Goal: Task Accomplishment & Management: Manage account settings

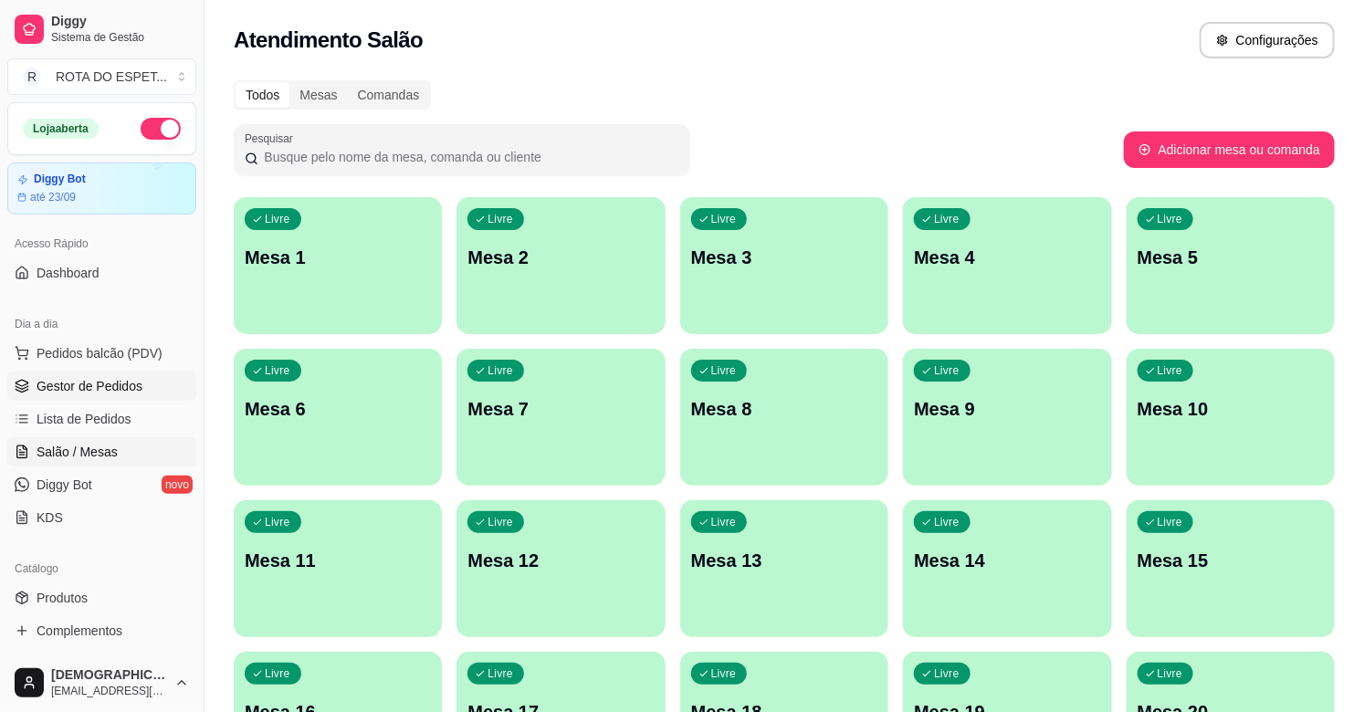
click at [94, 378] on span "Gestor de Pedidos" at bounding box center [90, 386] width 106 height 18
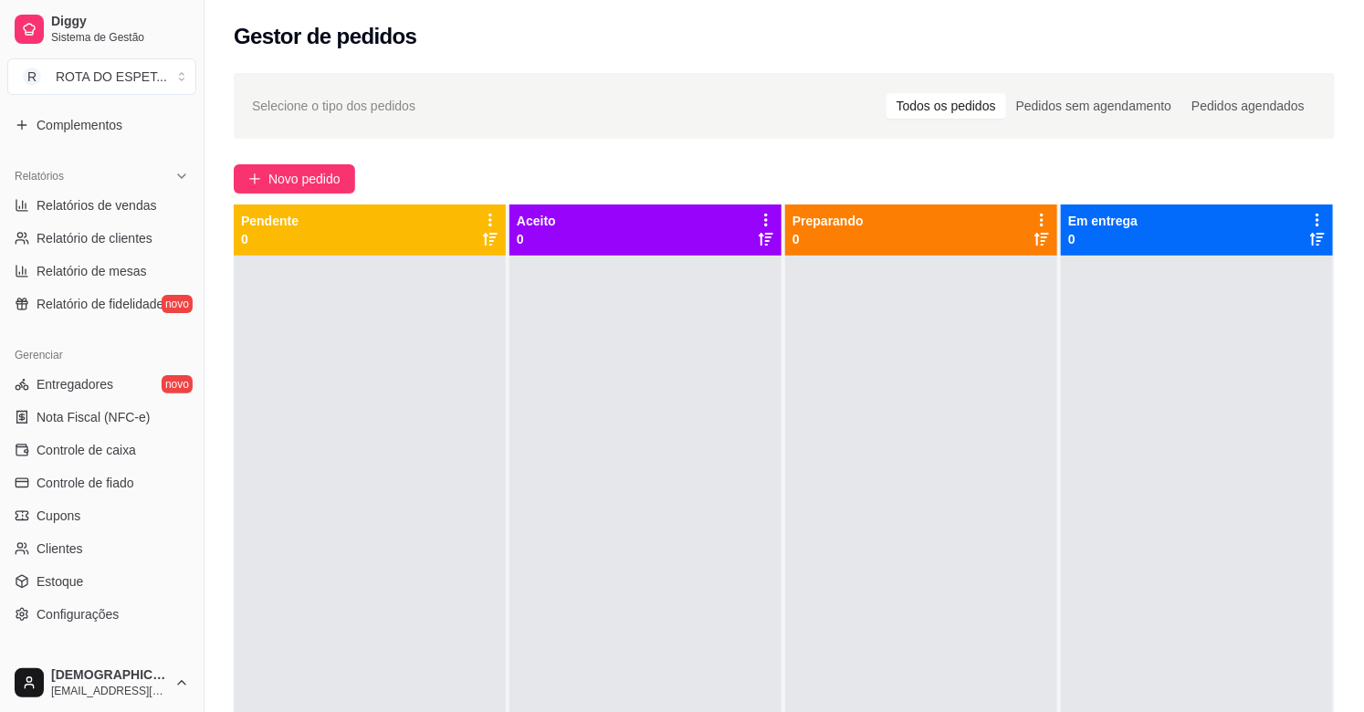
scroll to position [507, 0]
click at [104, 446] on span "Controle de caixa" at bounding box center [87, 449] width 100 height 18
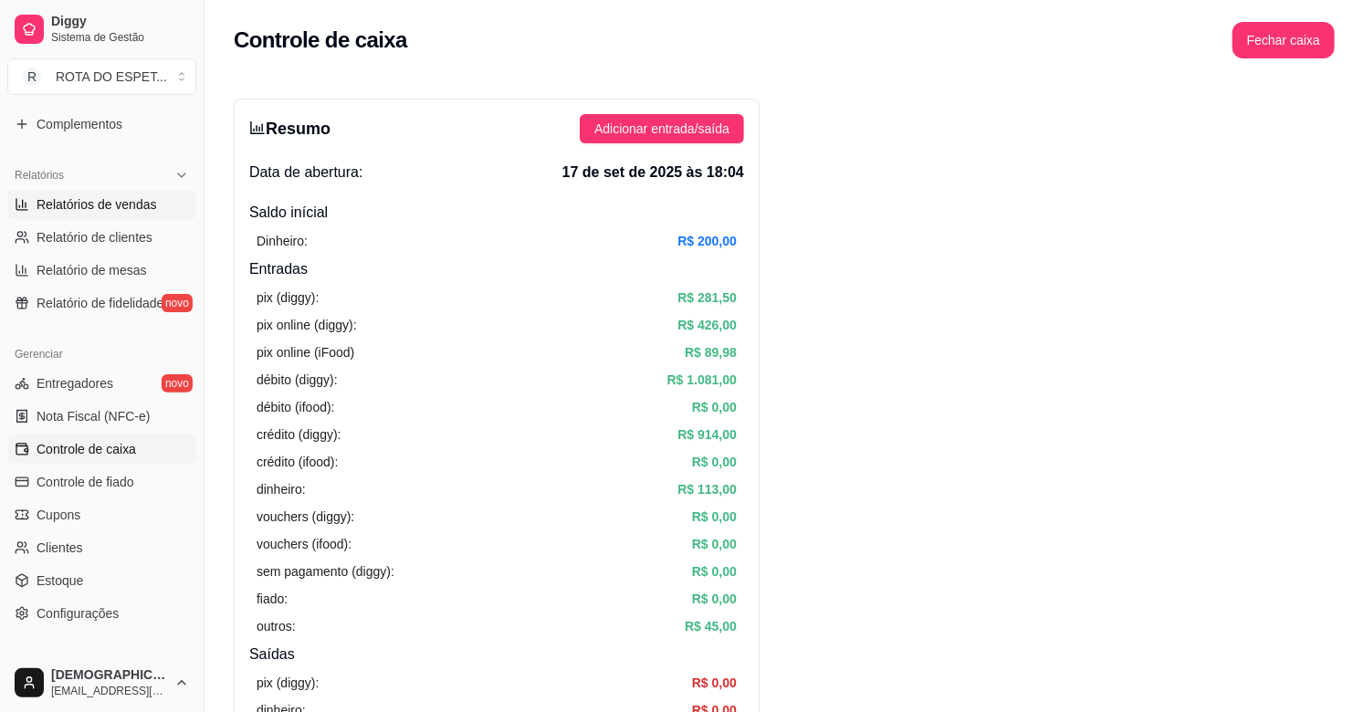
click at [121, 203] on span "Relatórios de vendas" at bounding box center [97, 204] width 121 height 18
select select "ALL"
select select "0"
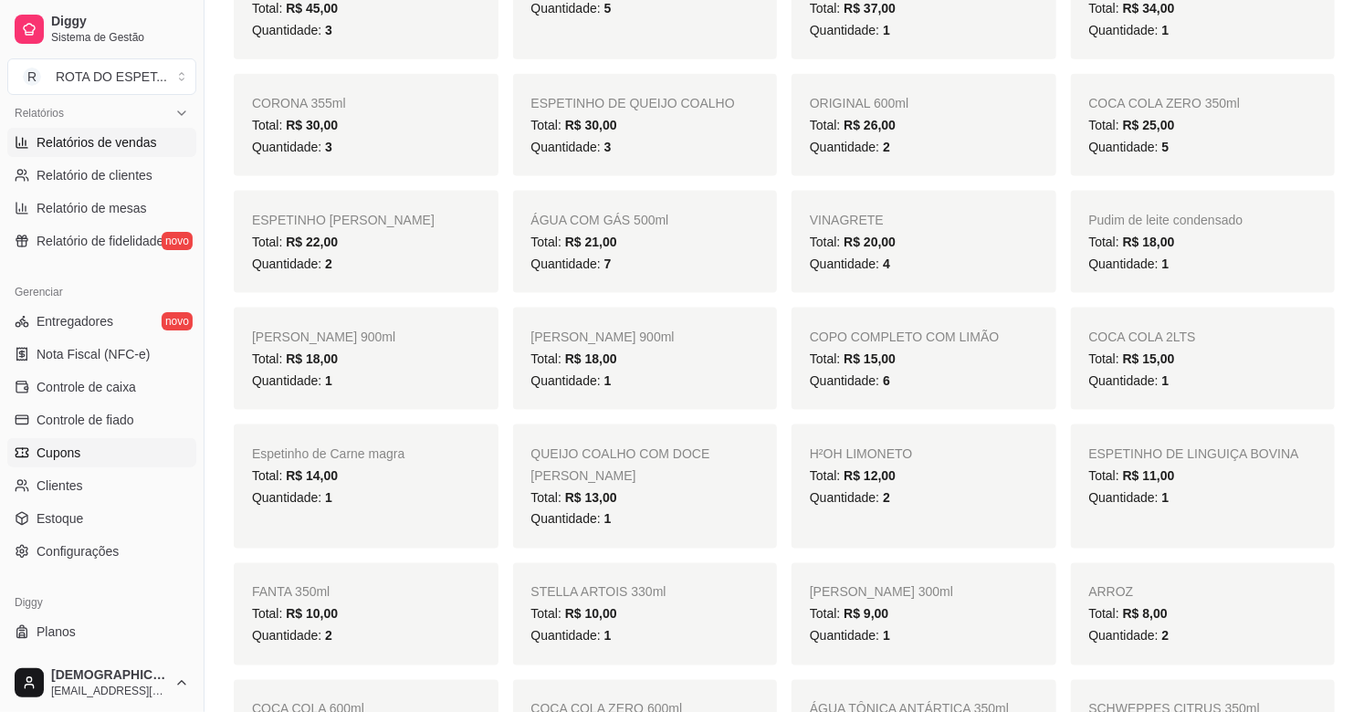
scroll to position [601, 0]
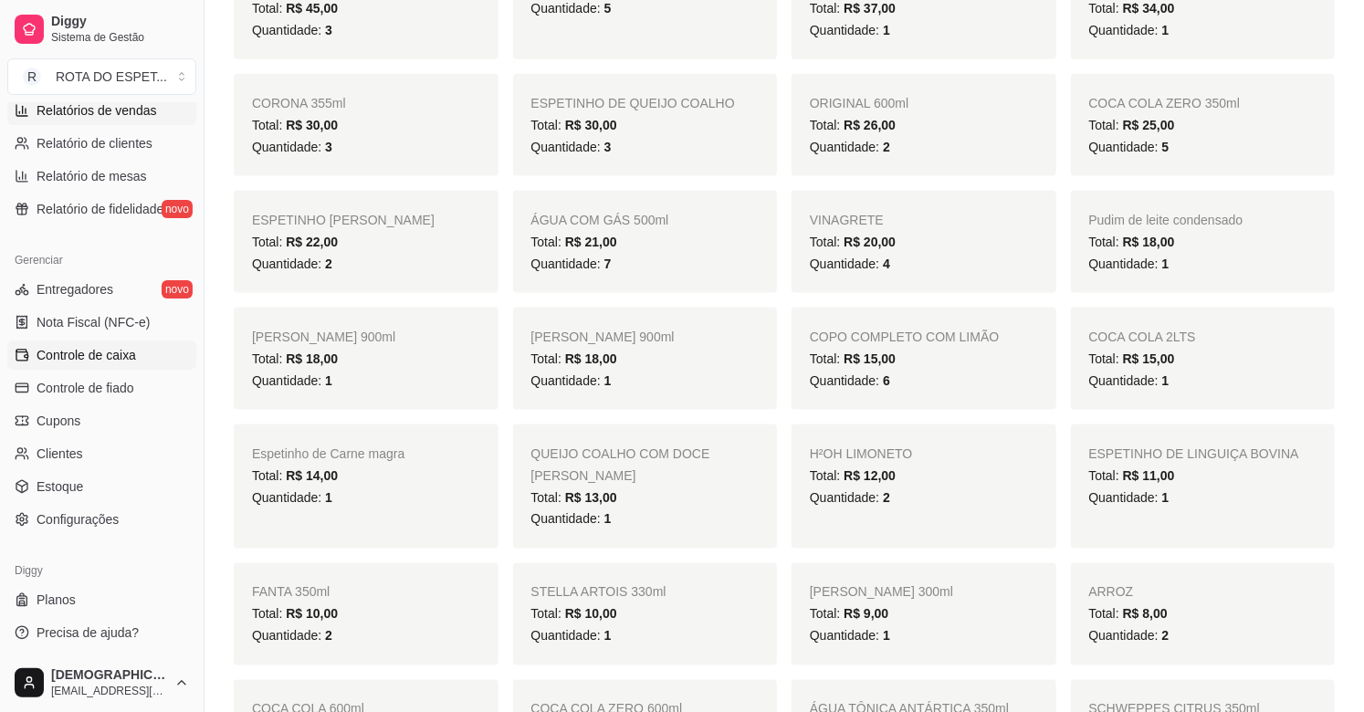
click at [105, 360] on span "Controle de caixa" at bounding box center [87, 355] width 100 height 18
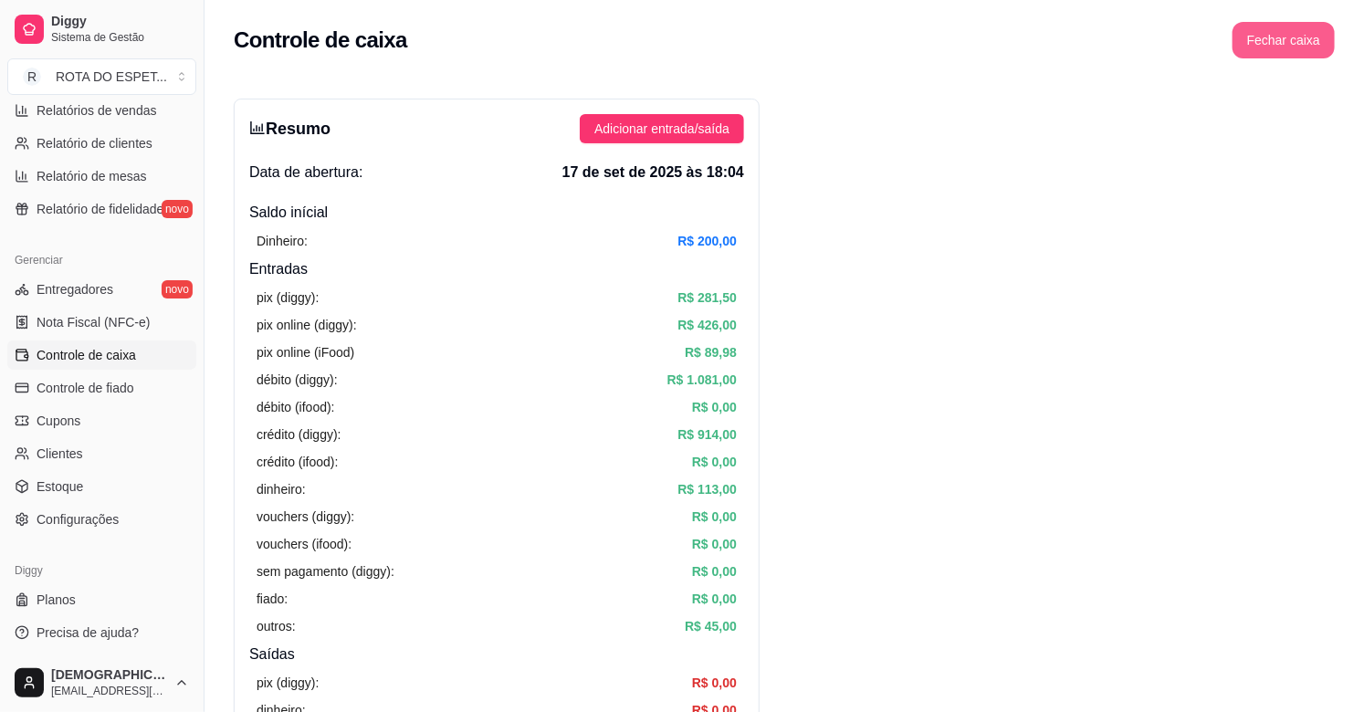
click at [1286, 46] on button "Fechar caixa" at bounding box center [1284, 40] width 102 height 37
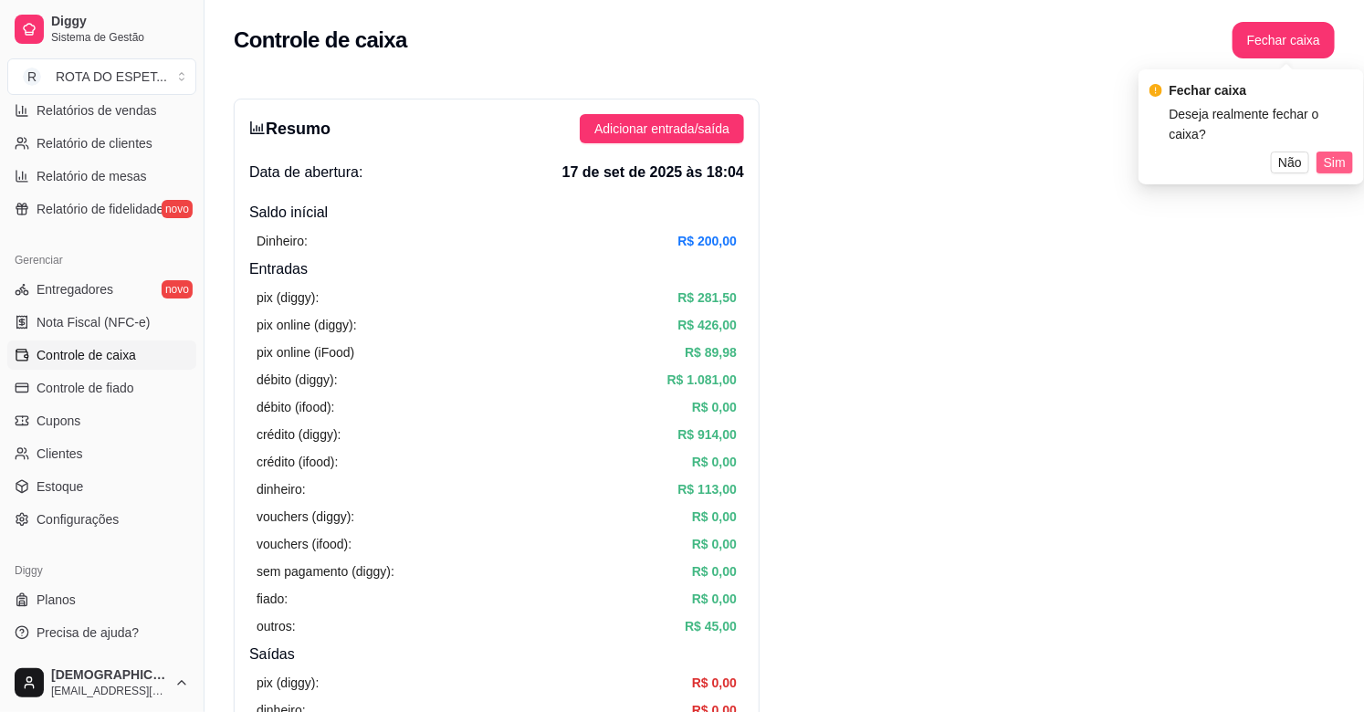
click at [1342, 152] on span "Sim" at bounding box center [1335, 162] width 22 height 20
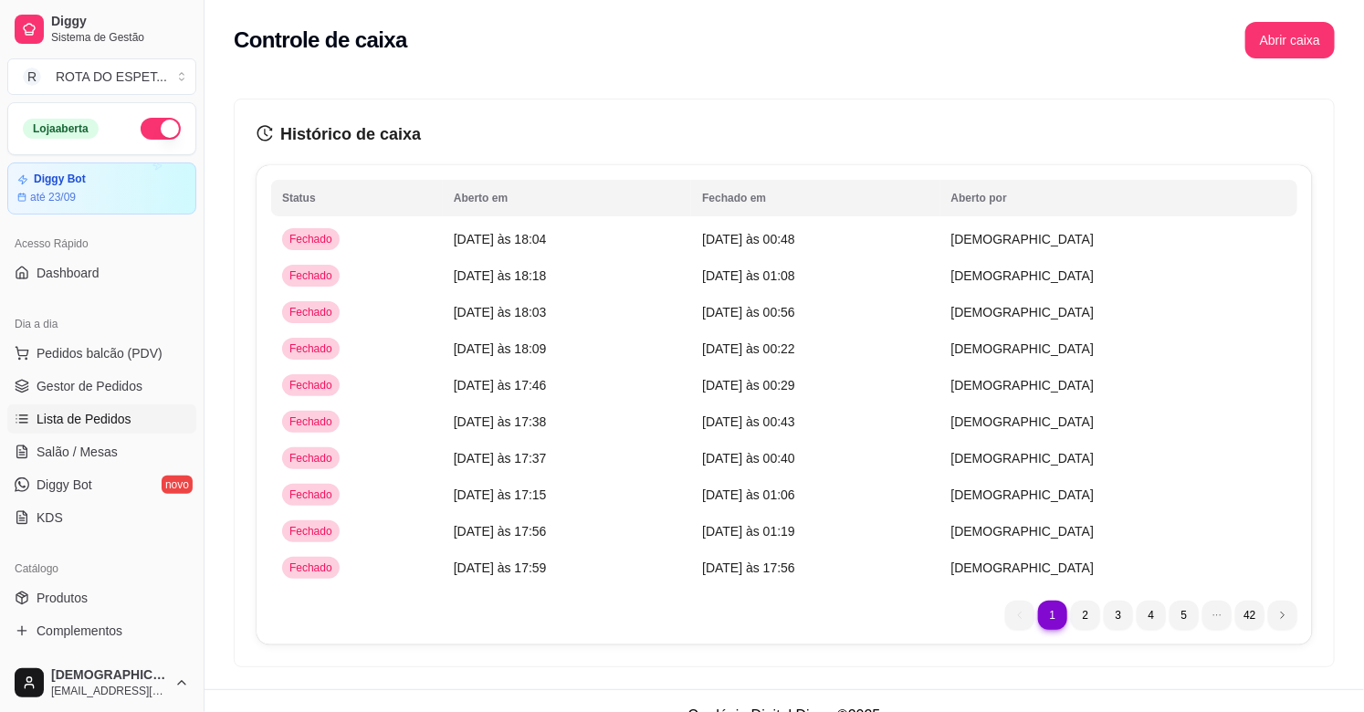
click at [120, 417] on span "Lista de Pedidos" at bounding box center [84, 419] width 95 height 18
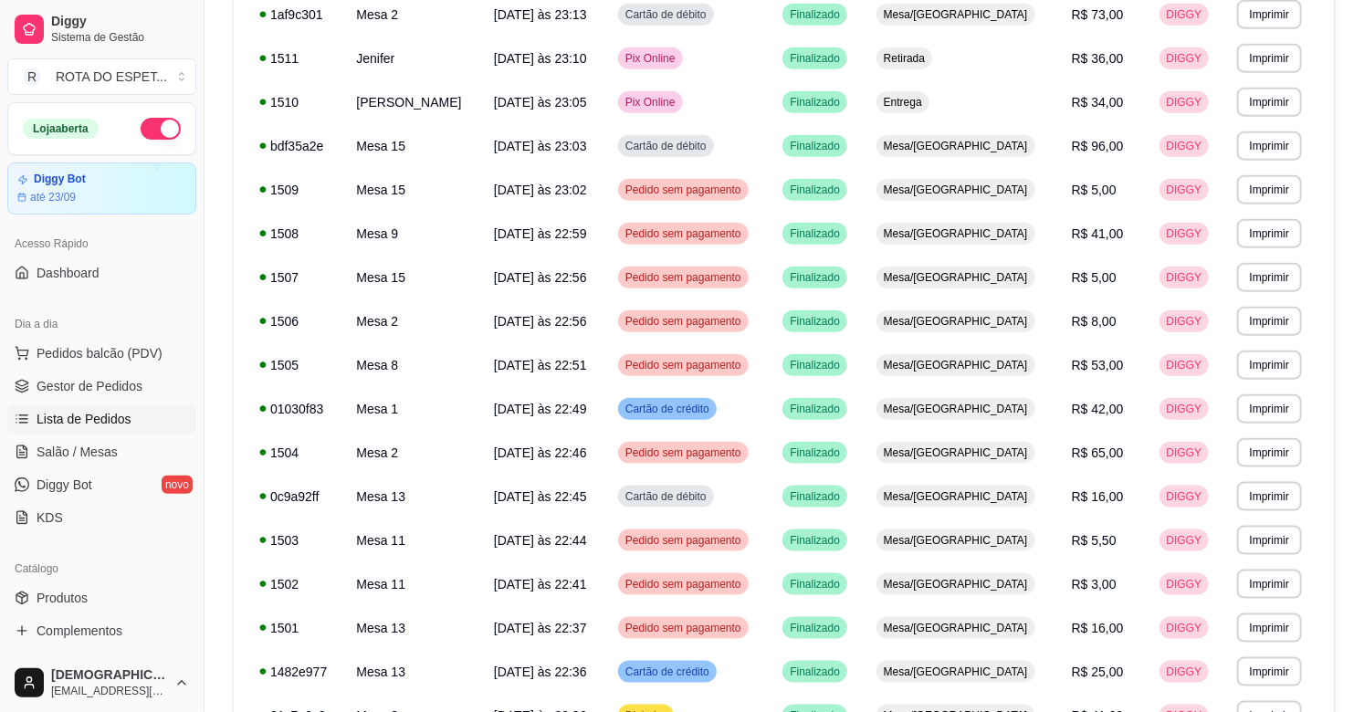
scroll to position [998, 0]
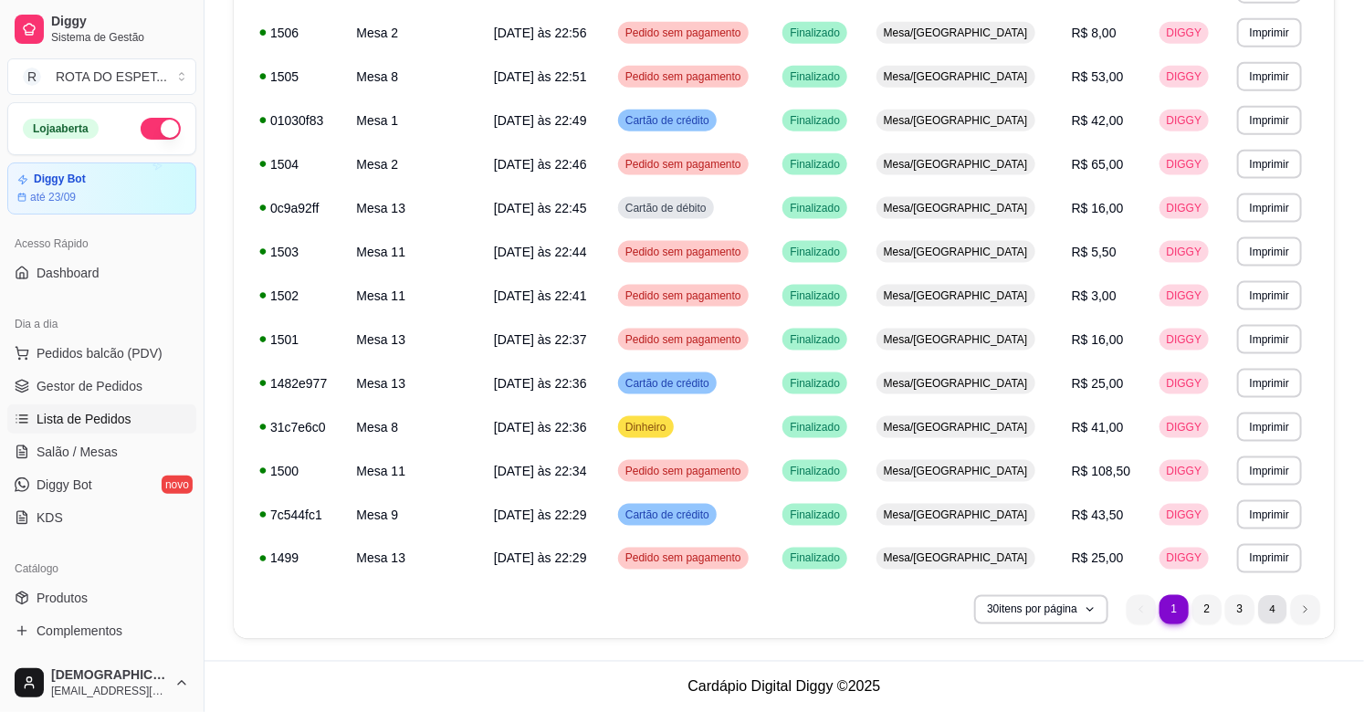
click at [1267, 615] on li "4" at bounding box center [1272, 609] width 28 height 28
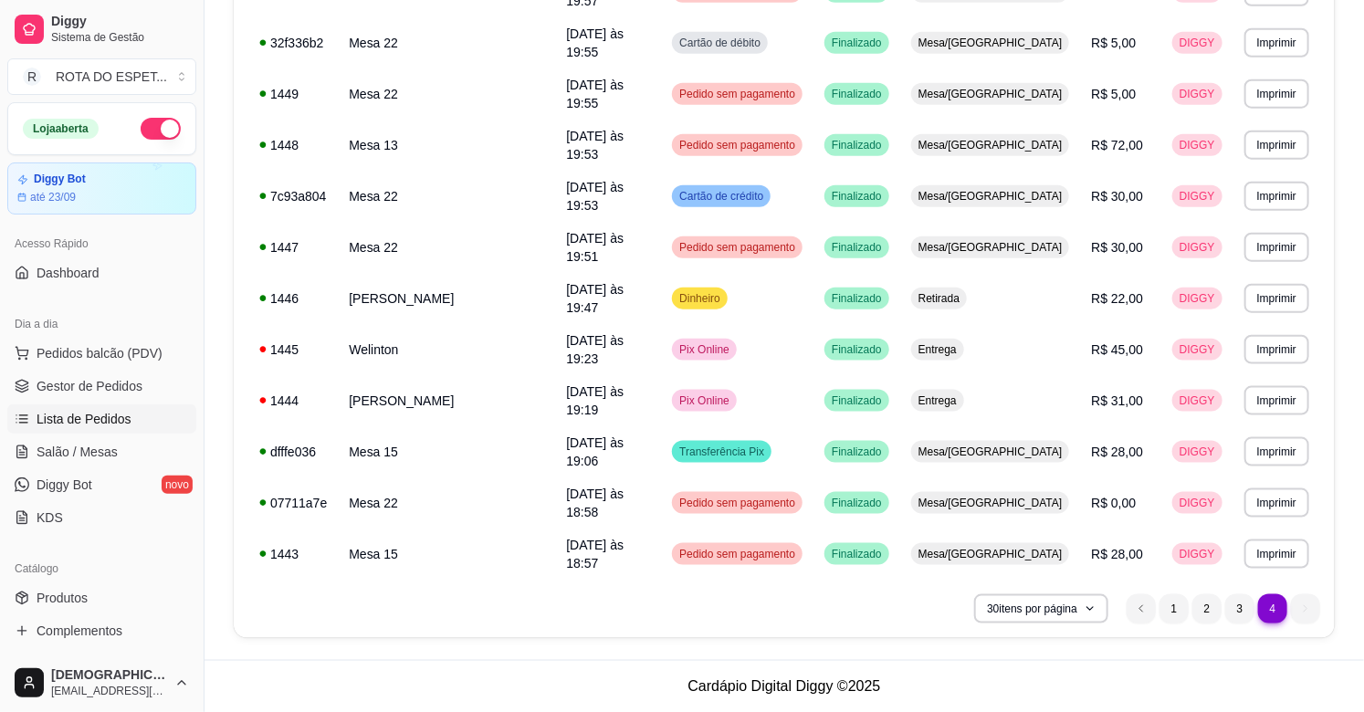
scroll to position [648, 0]
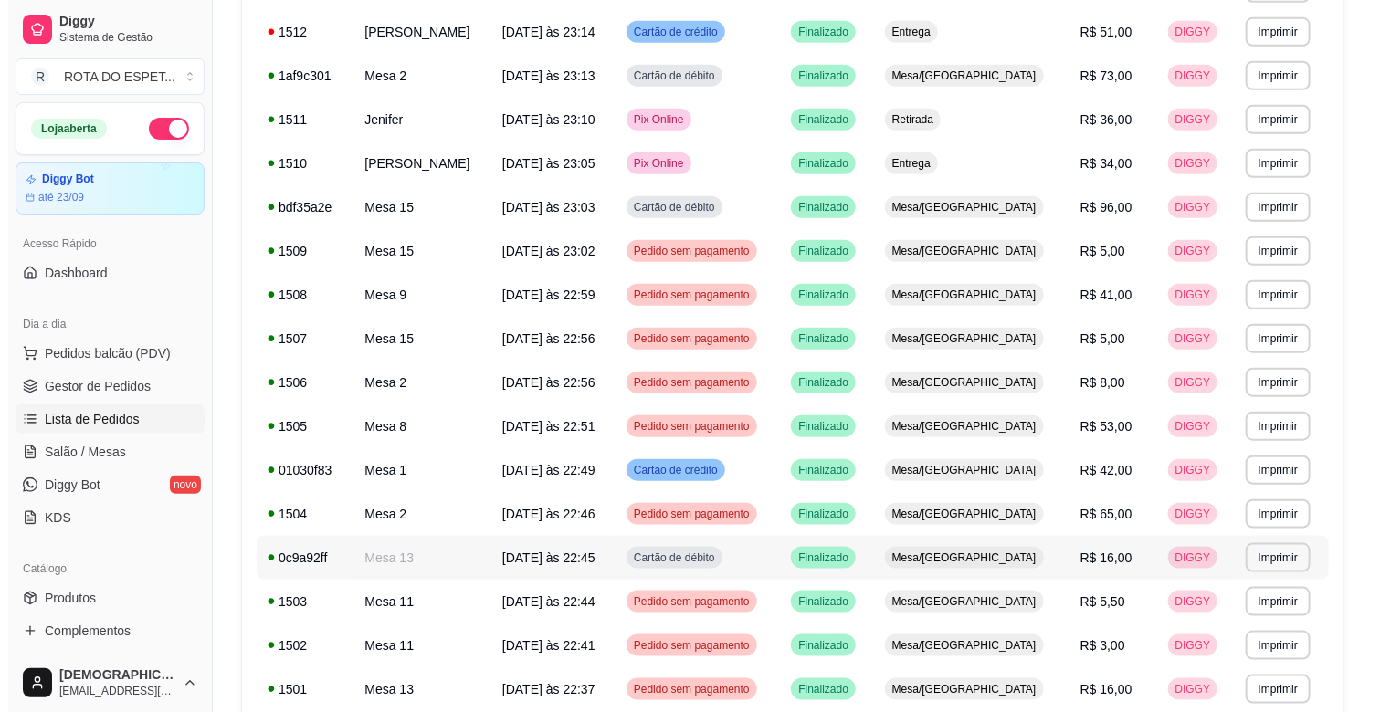
scroll to position [39, 0]
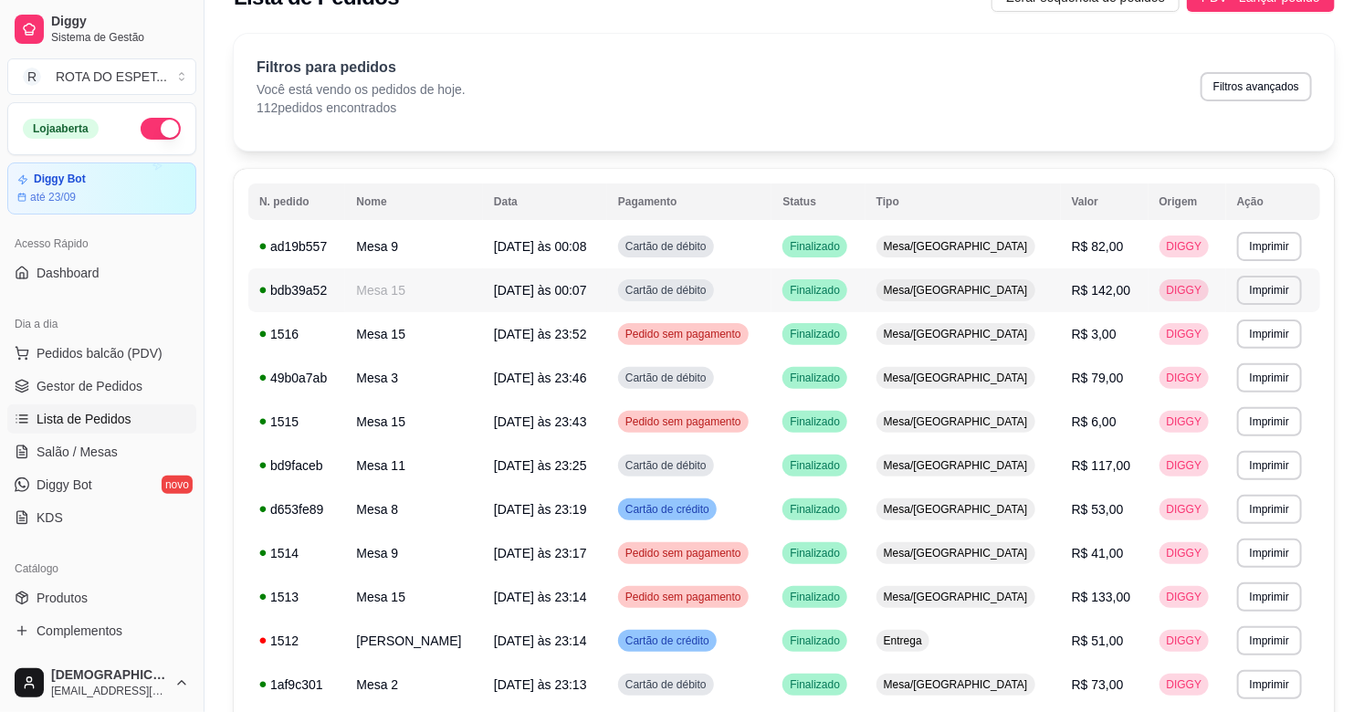
click at [772, 303] on td "Cartão de débito" at bounding box center [689, 290] width 164 height 44
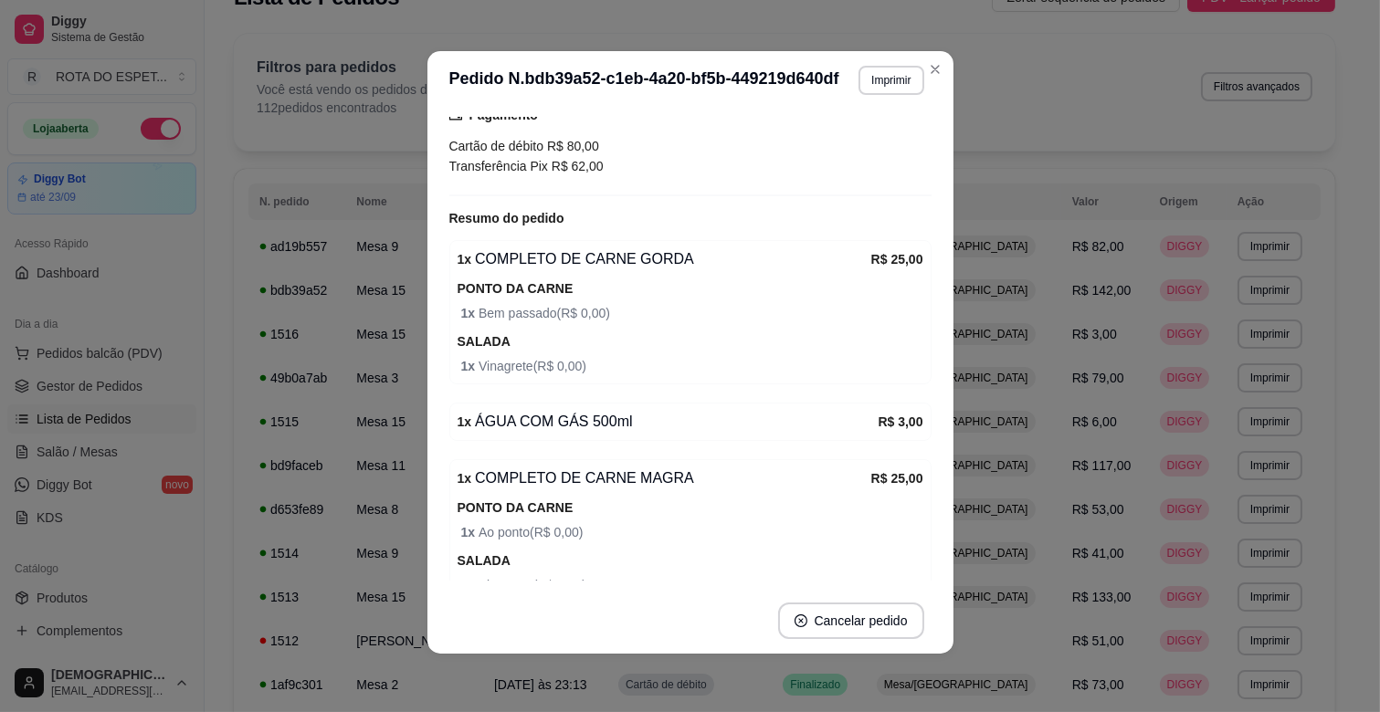
scroll to position [0, 0]
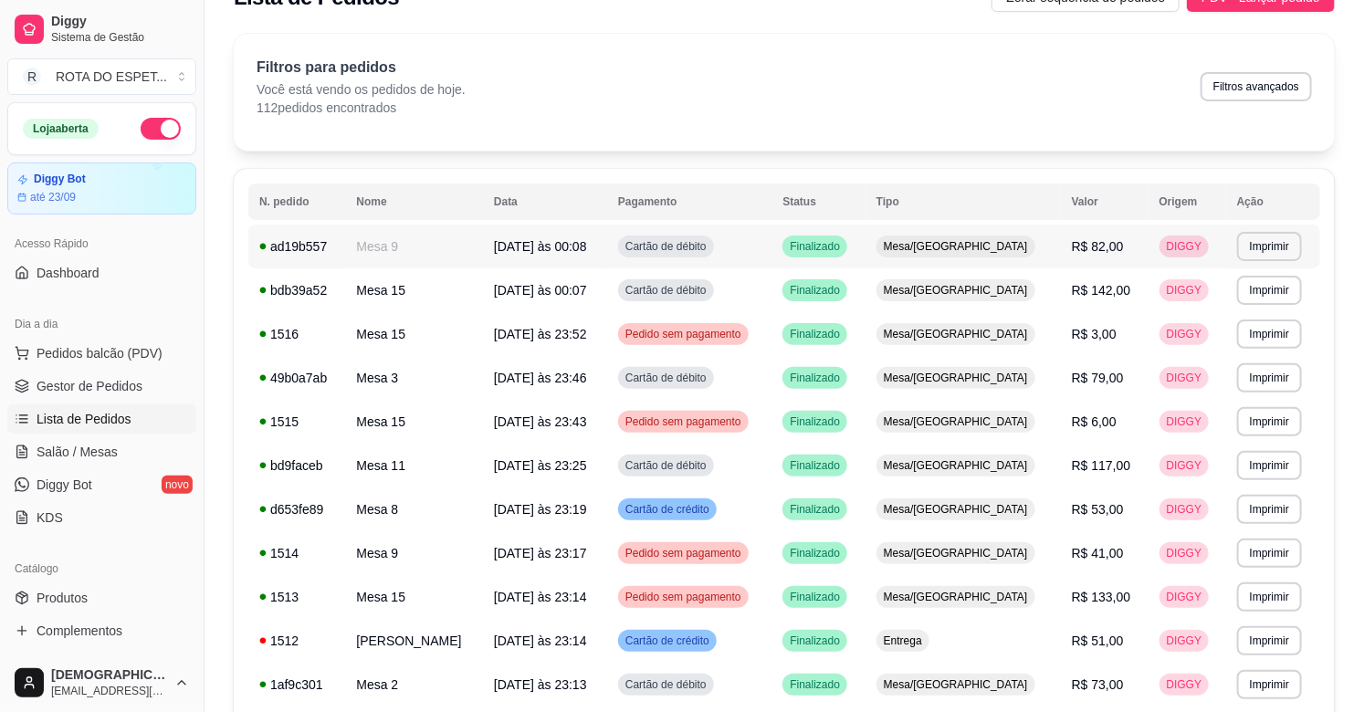
click at [909, 248] on td "Mesa/[GEOGRAPHIC_DATA]" at bounding box center [963, 247] width 195 height 44
